Goal: Task Accomplishment & Management: Complete application form

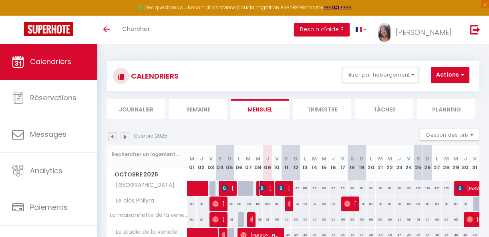
click at [260, 188] on img at bounding box center [262, 188] width 6 height 6
select select "OK"
select select "0"
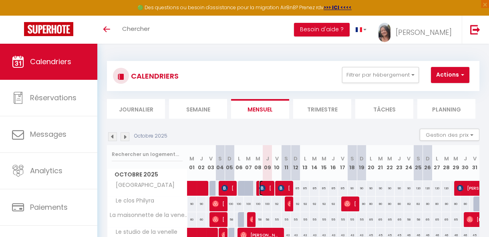
select select "1"
select select
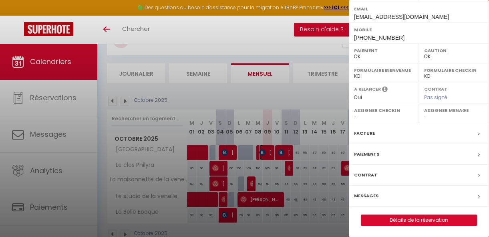
scroll to position [60, 0]
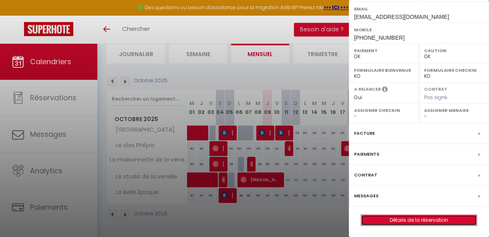
click at [408, 220] on link "Détails de la réservation" at bounding box center [418, 220] width 115 height 10
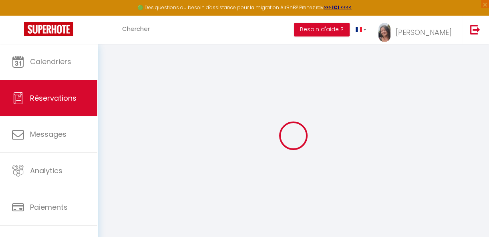
select select
checkbox input "false"
select select
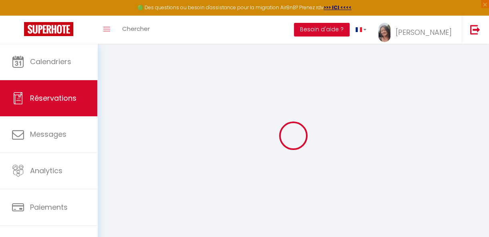
checkbox input "false"
type textarea "** THIS RESERVATION HAS BEEN PRE-PAID ** Bonjour, pouvez vous nous préparer une…"
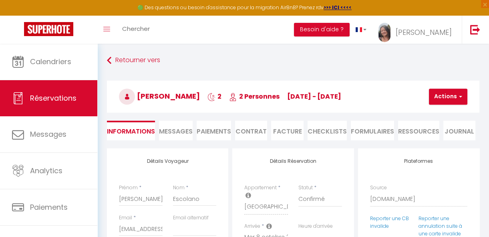
type input "72"
type input "2.99"
select select
checkbox input "false"
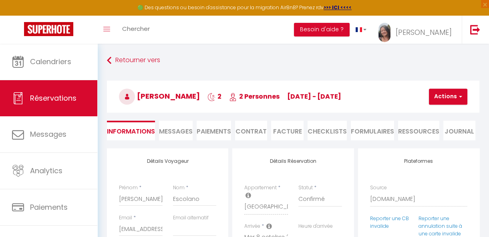
select select
click at [142, 201] on input "Pauline" at bounding box center [141, 199] width 44 height 14
type input "Pauline"
select select
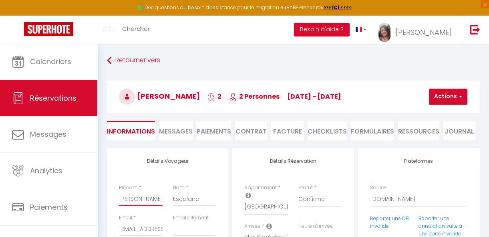
select select
checkbox input "false"
type input "Pauline E"
select select
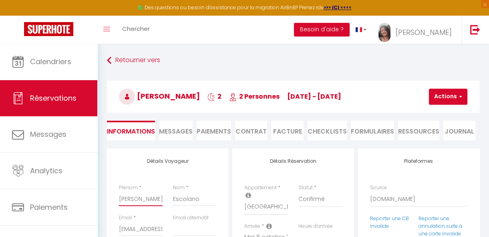
checkbox input "false"
type input "Pauline ES"
select select
checkbox input "false"
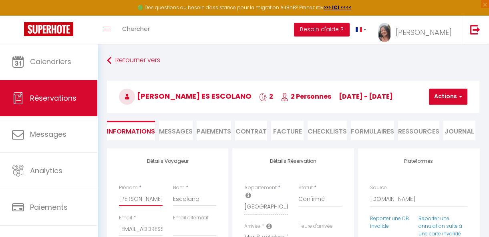
type input "Pauline ESC"
select select
checkbox input "false"
type input "Pauline ESCO"
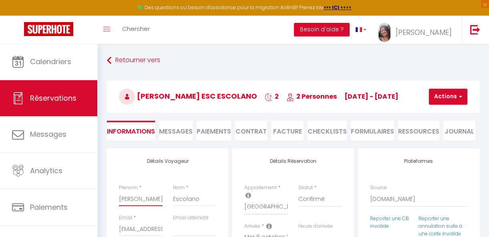
select select
checkbox input "false"
type input "Pauline ESCOL"
select select
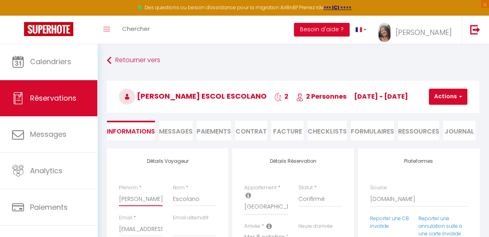
select select
checkbox input "false"
type input "Pauline ESCOLA"
select select
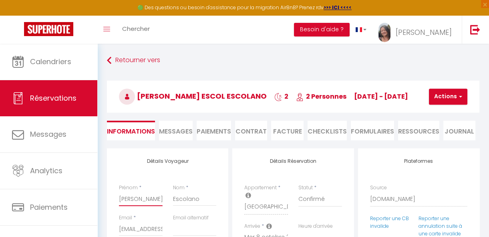
checkbox input "false"
type input "Pauline ESCOLAN"
select select
checkbox input "false"
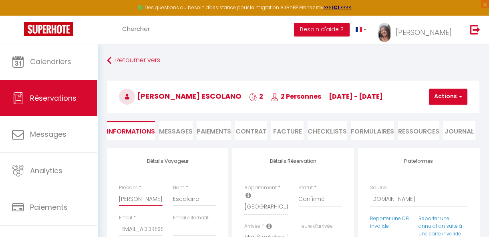
type input "[PERSON_NAME]"
select select
checkbox input "false"
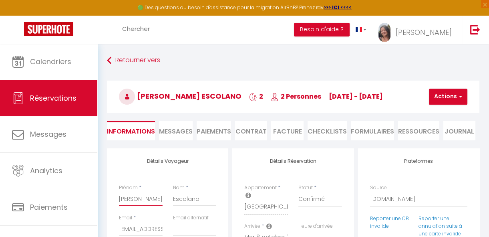
type input "[PERSON_NAME]"
drag, startPoint x: 208, startPoint y: 198, endPoint x: 172, endPoint y: 196, distance: 36.6
click at [172, 196] on div "Nom * Escolano" at bounding box center [195, 199] width 54 height 30
type input "P"
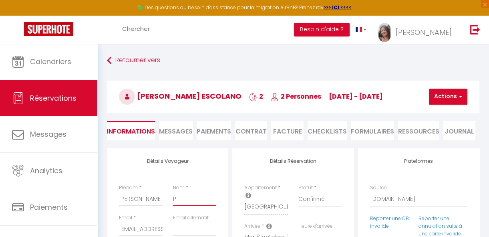
select select
checkbox input "false"
type input "Pa"
select select
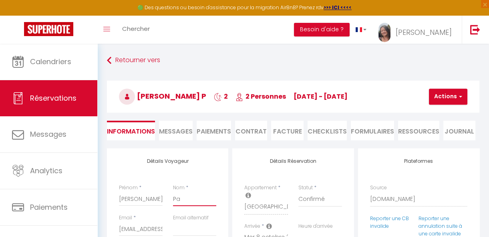
select select
checkbox input "false"
type input "Pas"
select select
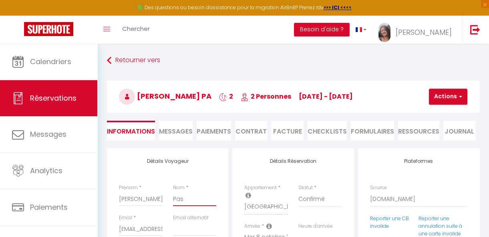
checkbox input "false"
type input "Pasc"
select select
checkbox input "false"
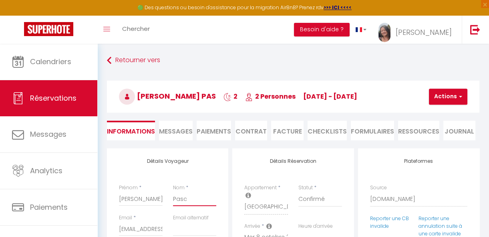
type input "Pasca"
select select
checkbox input "false"
type input "Pascal"
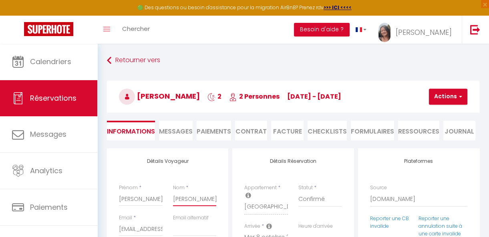
select select
checkbox input "false"
type input "Pascale"
select select
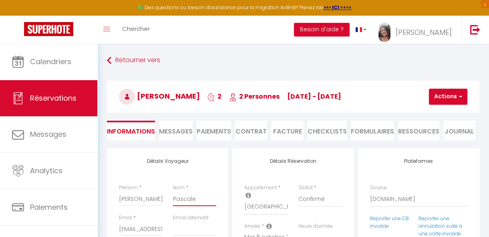
select select
checkbox input "false"
type input "Pascale"
select select
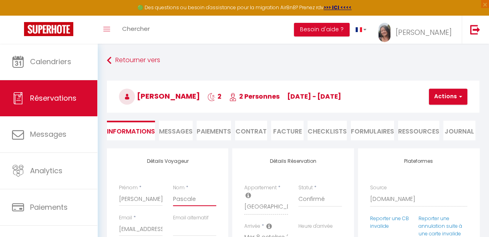
checkbox input "false"
type input "Pascale P"
select select
checkbox input "false"
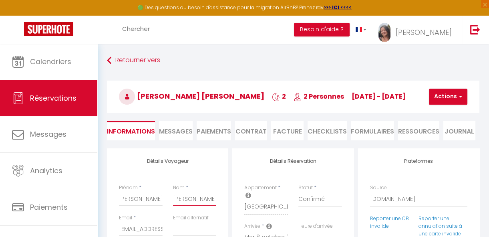
type input "Pascale PE"
select select
checkbox input "false"
type input "Pascale PER"
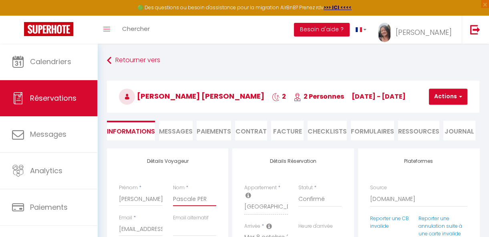
select select
checkbox input "false"
type input "Pascale PERR"
select select
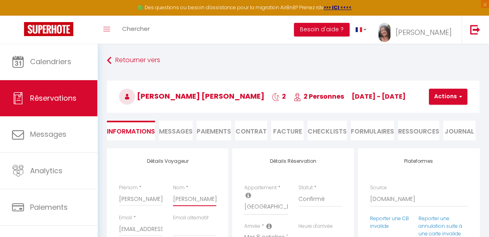
select select
checkbox input "false"
type input "Pascale PERRE"
select select
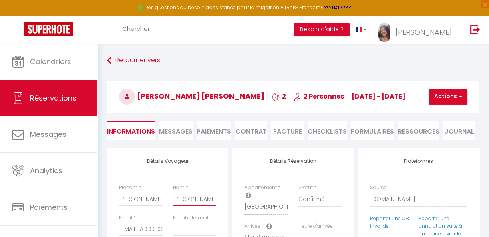
checkbox input "false"
type input "[PERSON_NAME]"
select select
checkbox input "false"
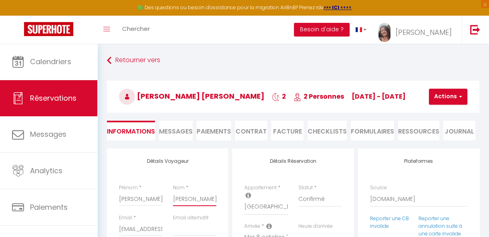
type input "[PERSON_NAME]"
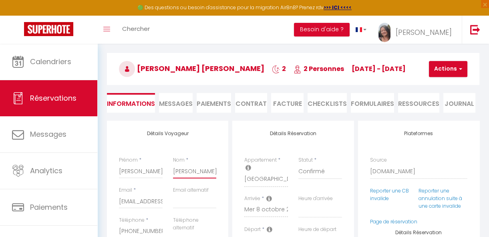
scroll to position [73, 0]
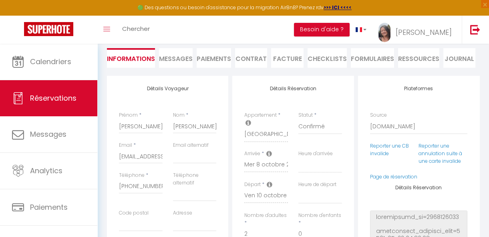
drag, startPoint x: 176, startPoint y: 166, endPoint x: 322, endPoint y: 173, distance: 146.4
click at [279, 173] on div "Détails Voyageur Prénom * Pauline ESCOLANO Nom * Pascale PERRET Email * pescol.…" at bounding box center [293, 232] width 377 height 313
drag, startPoint x: 119, startPoint y: 155, endPoint x: 176, endPoint y: 156, distance: 56.5
click at [176, 156] on div "Email * pescol.257695@guest.booking.com Email alternatif" at bounding box center [168, 156] width 108 height 30
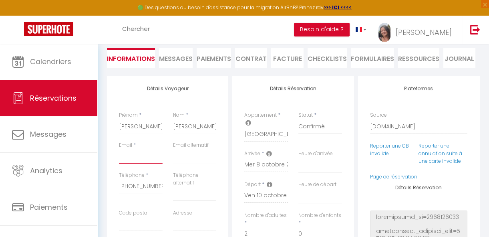
select select
checkbox input "false"
type input "p"
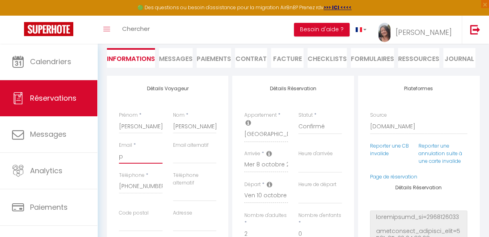
select select
checkbox input "false"
type input "pa"
select select
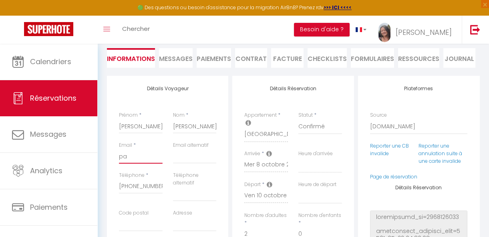
select select
checkbox input "false"
type input "pau"
select select
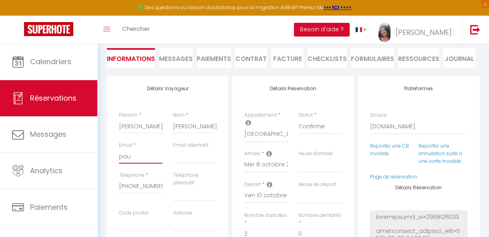
checkbox input "false"
type input "paul"
select select
checkbox input "false"
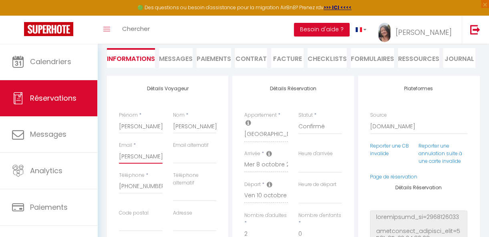
type input "pauli"
select select
checkbox input "false"
type input "paulin"
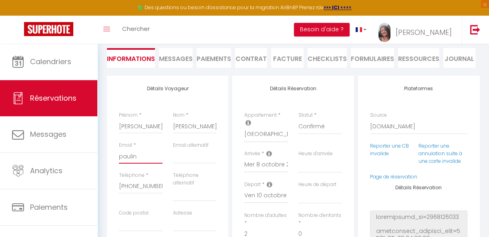
select select
checkbox input "false"
type input "pauline"
select select
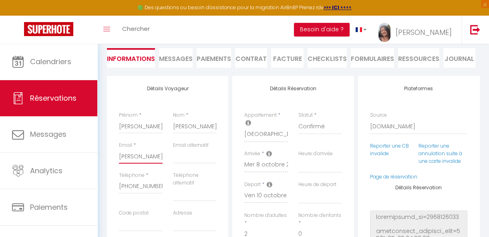
select select
checkbox input "false"
type input "pauline."
select select
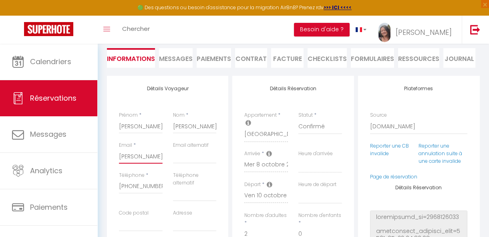
checkbox input "false"
type input "pauline.e"
select select
checkbox input "false"
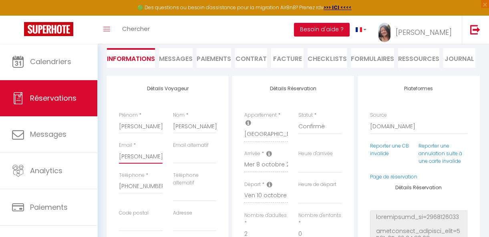
type input "pauline.e4"
select select
checkbox input "false"
type input "pauline.e43"
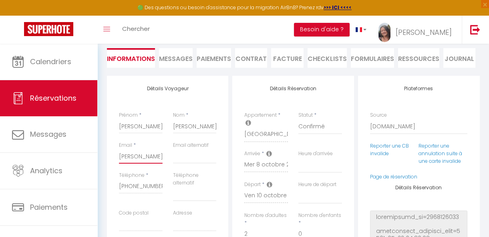
select select
checkbox input "false"
type input "pauline.e43@"
select select
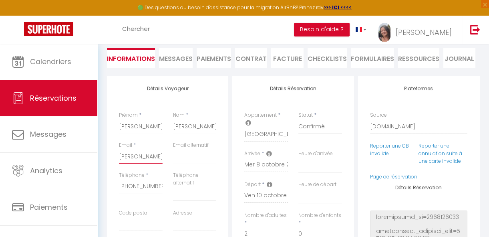
select select
checkbox input "false"
type input "pauline.e43@g"
select select
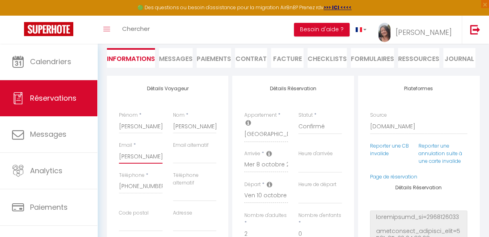
checkbox input "false"
type input "pauline.e43@gmai"
select select
checkbox input "false"
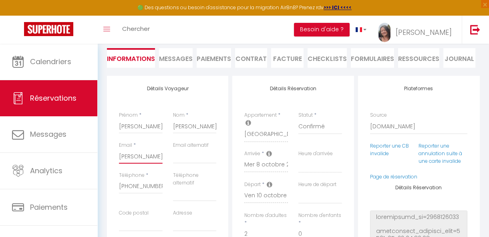
type input "pauline.e43@gmail"
select select
checkbox input "false"
select select
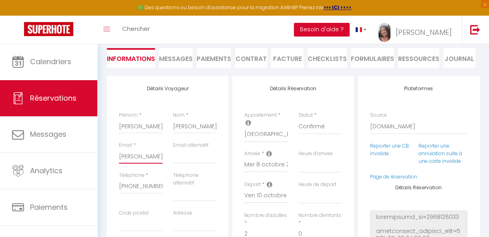
select select
checkbox input "false"
type input "pauline.e43@gmail."
select select
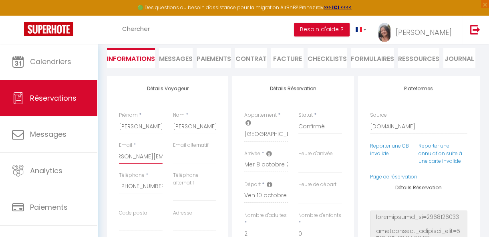
checkbox input "false"
type input "pauline.e43@gmail.co"
select select
checkbox input "false"
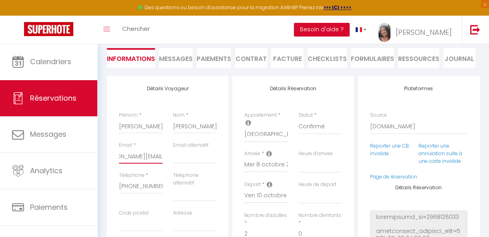
select select
checkbox input "false"
type input "pauline.e43@gmail.com"
select select
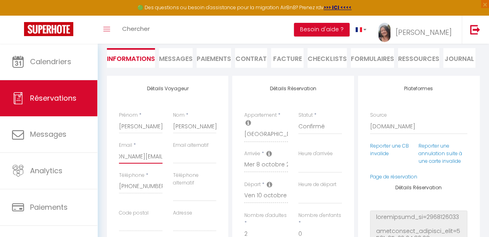
select select
checkbox input "false"
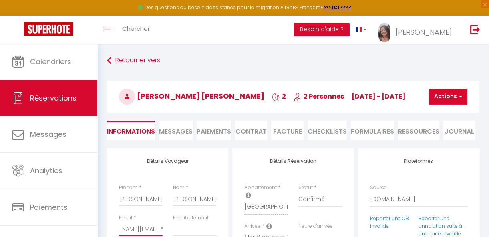
type input "pauline.e43@gmail.com"
click at [456, 97] on button "Actions" at bounding box center [448, 97] width 38 height 16
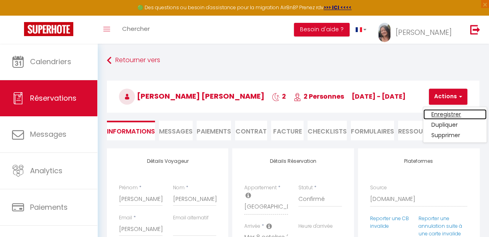
click at [447, 113] on link "Enregistrer" at bounding box center [454, 114] width 63 height 10
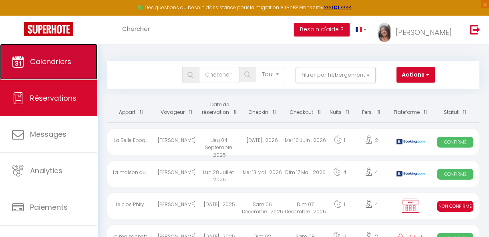
click at [45, 67] on link "Calendriers" at bounding box center [48, 62] width 97 height 36
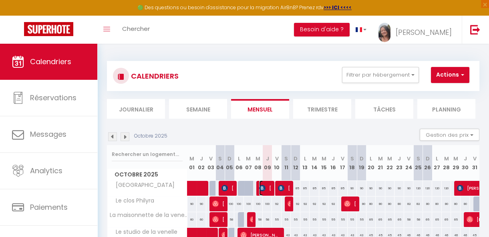
click at [262, 185] on img at bounding box center [262, 188] width 6 height 6
select select "OK"
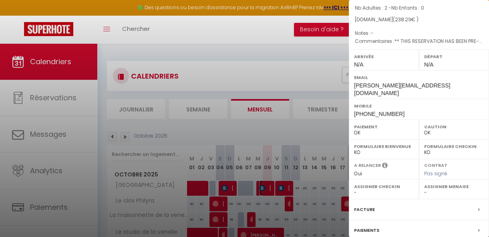
scroll to position [161, 0]
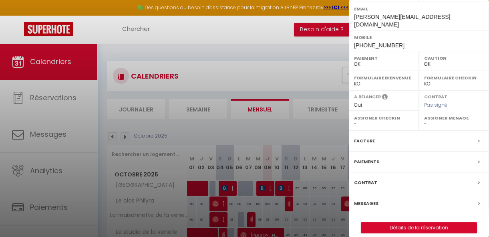
click at [373, 137] on label "Facture" at bounding box center [364, 141] width 21 height 8
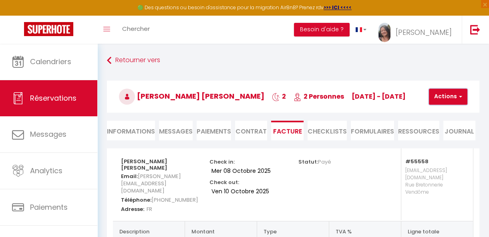
click at [439, 93] on button "Actions" at bounding box center [448, 97] width 38 height 16
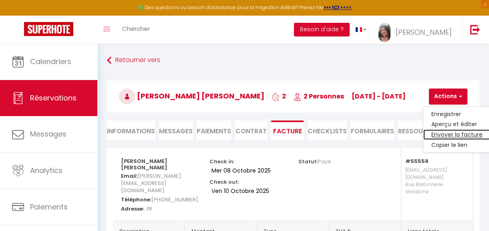
click at [454, 133] on link "Envoyer la facture" at bounding box center [456, 135] width 67 height 10
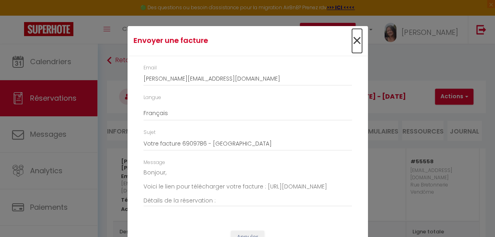
click at [352, 42] on span "×" at bounding box center [357, 41] width 10 height 24
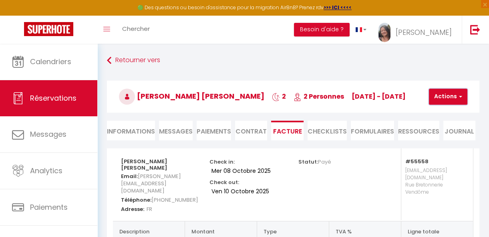
click at [447, 99] on button "Actions" at bounding box center [448, 97] width 38 height 16
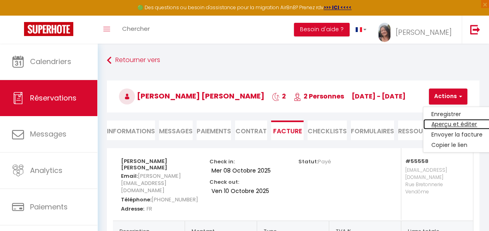
click at [446, 124] on link "Aperçu et éditer" at bounding box center [456, 124] width 67 height 10
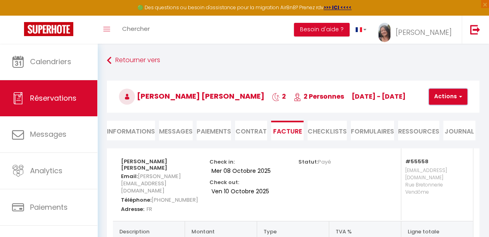
click at [444, 93] on button "Actions" at bounding box center [448, 97] width 38 height 16
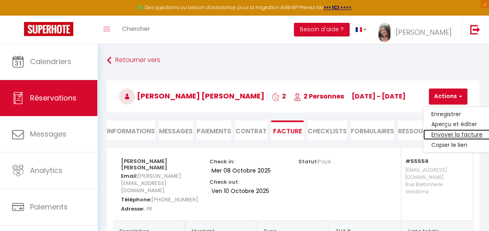
click at [451, 133] on link "Envoyer la facture" at bounding box center [456, 135] width 67 height 10
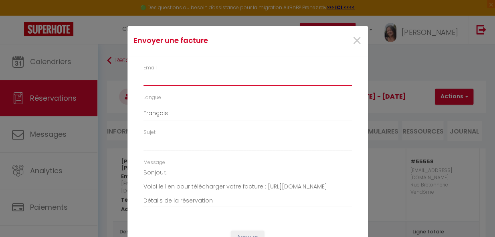
click at [157, 82] on input "Email" at bounding box center [247, 78] width 208 height 14
click at [354, 39] on span "×" at bounding box center [357, 41] width 10 height 24
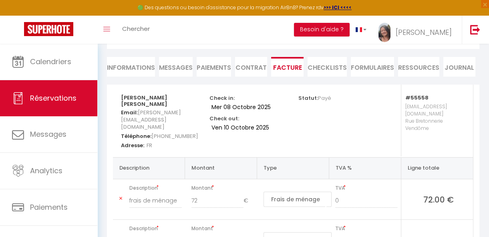
scroll to position [63, 0]
drag, startPoint x: 184, startPoint y: 119, endPoint x: 121, endPoint y: 121, distance: 62.5
click at [121, 121] on span "pauline.e43@gmail.com" at bounding box center [151, 120] width 60 height 26
drag, startPoint x: 121, startPoint y: 121, endPoint x: 138, endPoint y: 119, distance: 16.6
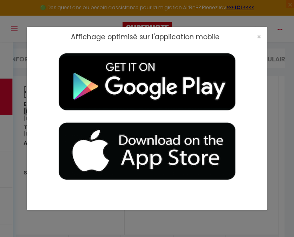
copy span "pauline.e43@gmail.com"
click at [257, 38] on span "×" at bounding box center [259, 37] width 4 height 10
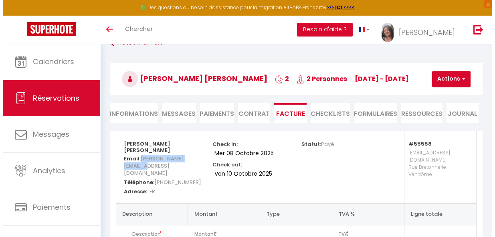
scroll to position [17, 0]
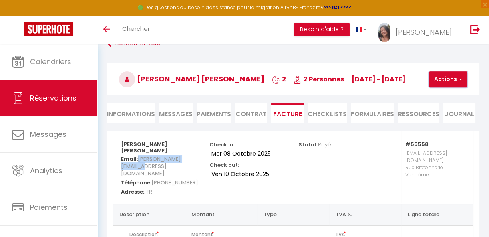
click at [450, 80] on button "Actions" at bounding box center [448, 79] width 38 height 16
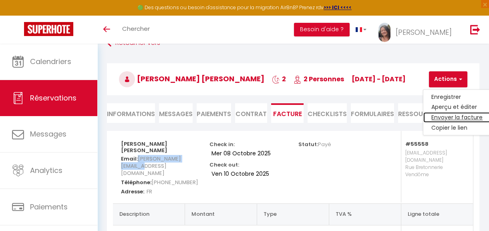
click at [445, 116] on link "Envoyer la facture" at bounding box center [456, 118] width 67 height 10
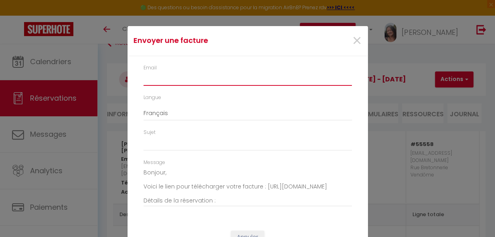
click at [149, 83] on input "Email" at bounding box center [247, 78] width 208 height 14
paste input "pauline.e43@gmail.com"
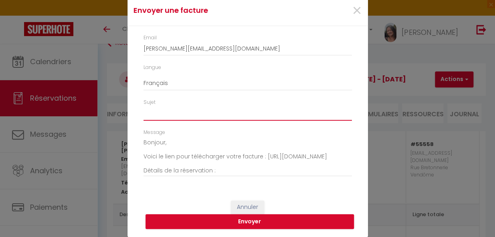
click at [180, 111] on input "Sujet" at bounding box center [247, 113] width 208 height 14
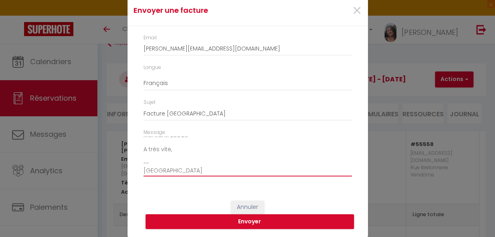
scroll to position [91, 0]
click at [321, 223] on button "Envoyer" at bounding box center [249, 221] width 208 height 15
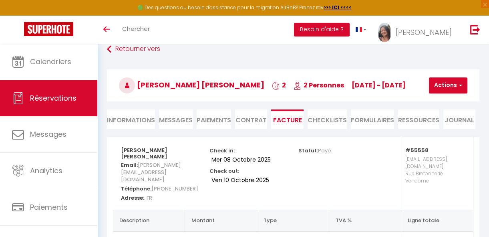
scroll to position [0, 0]
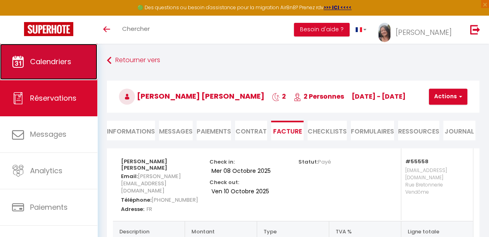
click at [39, 61] on span "Calendriers" at bounding box center [50, 61] width 41 height 10
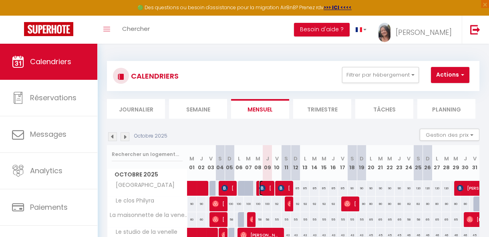
click at [263, 185] on img at bounding box center [262, 188] width 6 height 6
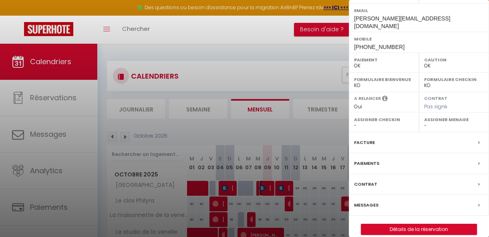
scroll to position [161, 0]
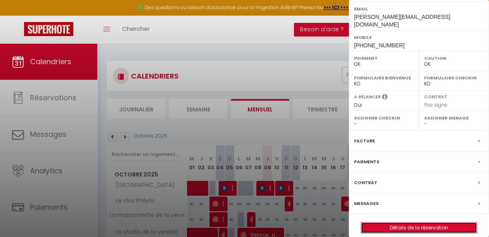
click at [406, 222] on link "Détails de la réservation" at bounding box center [418, 227] width 115 height 10
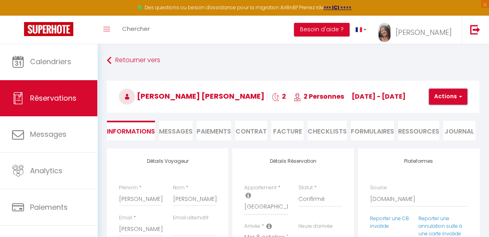
click at [450, 93] on button "Actions" at bounding box center [448, 97] width 38 height 16
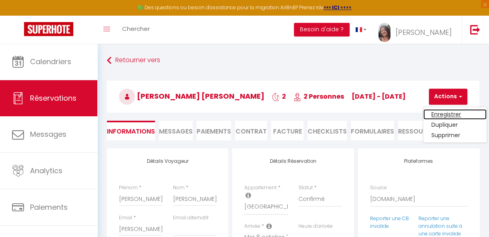
click at [450, 113] on link "Enregistrer" at bounding box center [454, 114] width 63 height 10
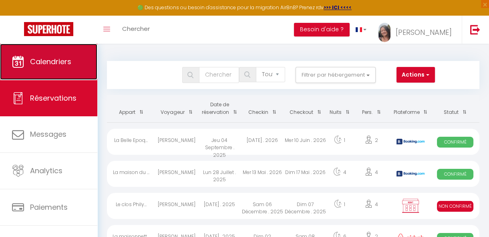
click at [45, 64] on span "Calendriers" at bounding box center [50, 61] width 41 height 10
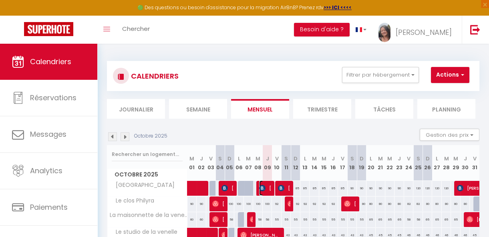
click at [264, 188] on img at bounding box center [262, 188] width 6 height 6
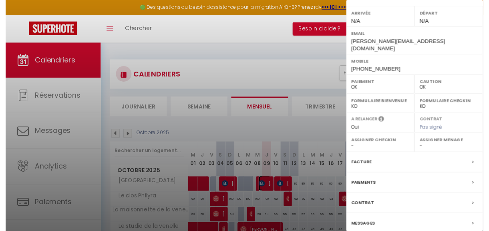
scroll to position [161, 0]
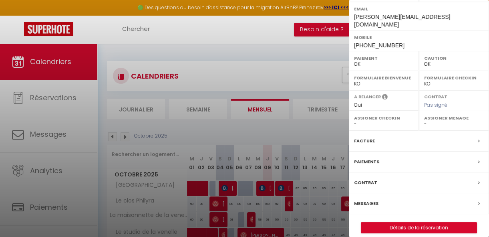
click at [383, 134] on div "Facture" at bounding box center [419, 141] width 140 height 21
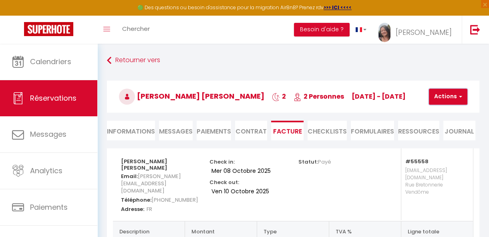
click at [449, 95] on button "Actions" at bounding box center [448, 97] width 38 height 16
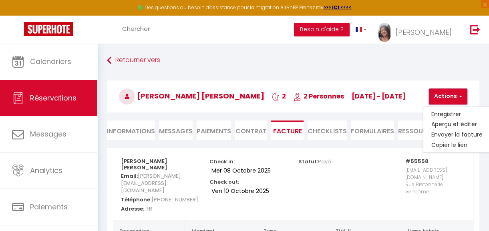
click at [449, 95] on button "Actions" at bounding box center [448, 97] width 38 height 16
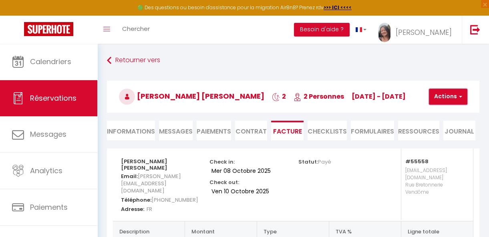
click at [449, 95] on button "Actions" at bounding box center [448, 97] width 38 height 16
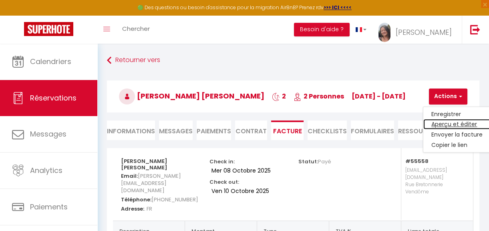
click at [453, 122] on link "Aperçu et éditer" at bounding box center [456, 124] width 67 height 10
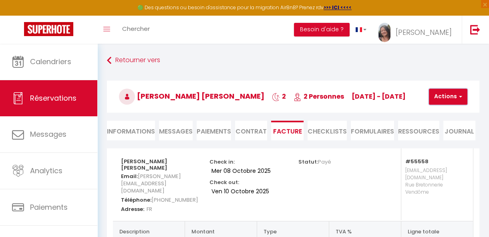
click at [447, 98] on button "Actions" at bounding box center [448, 97] width 38 height 16
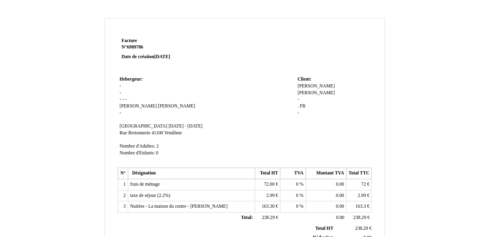
click at [335, 85] on span "[PERSON_NAME]" at bounding box center [316, 85] width 37 height 5
click at [353, 119] on div "Pauline ESCOLANO Pauline ESCOLANO Pascale PERRET Pascale PERRET - . . FR FR -" at bounding box center [334, 104] width 72 height 42
click at [335, 90] on span "[PERSON_NAME]" at bounding box center [316, 92] width 37 height 5
click at [345, 72] on td at bounding box center [296, 55] width 153 height 38
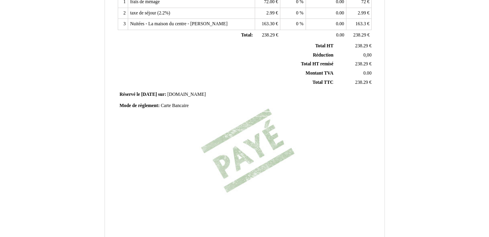
scroll to position [247, 0]
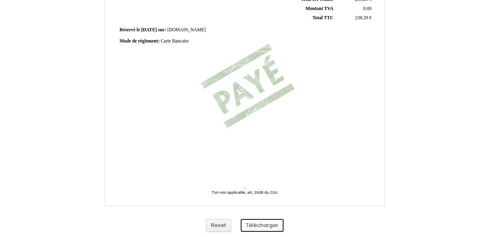
click at [261, 225] on button "Télécharger" at bounding box center [262, 225] width 43 height 13
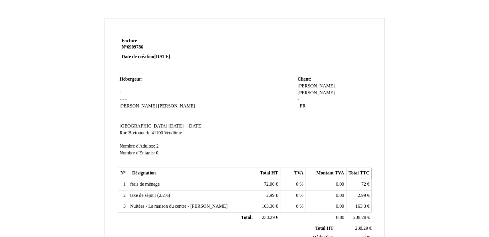
scroll to position [0, 0]
